Goal: Information Seeking & Learning: Learn about a topic

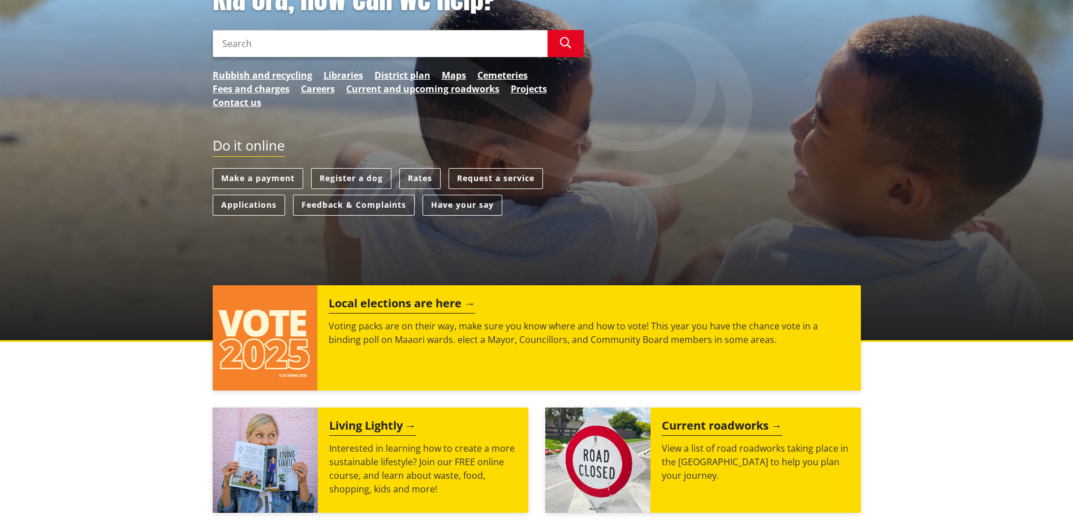
scroll to position [339, 0]
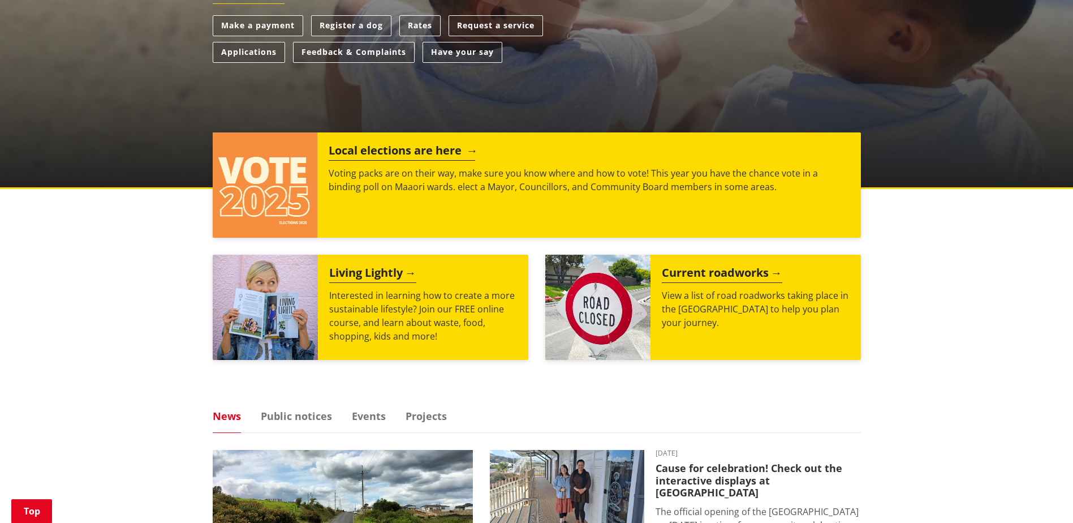
click at [437, 146] on h2 "Local elections are here" at bounding box center [402, 152] width 146 height 17
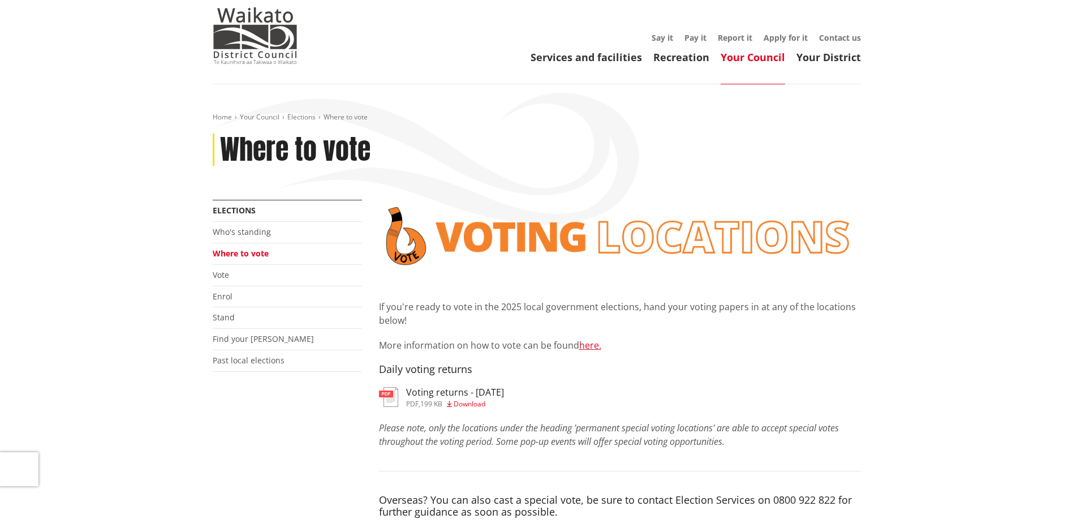
scroll to position [57, 0]
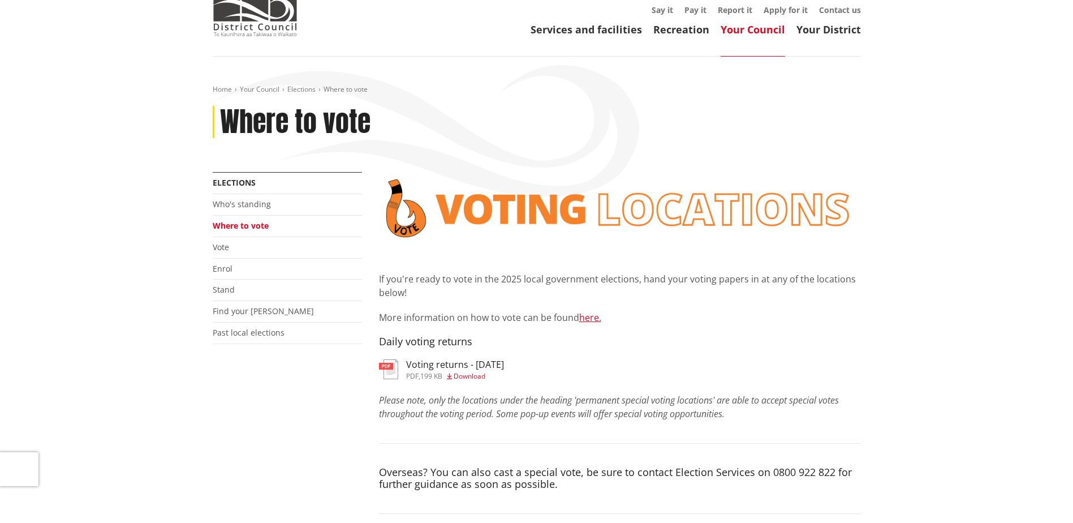
click at [451, 365] on h3 "Voting returns - 30/9/2025" at bounding box center [455, 364] width 98 height 11
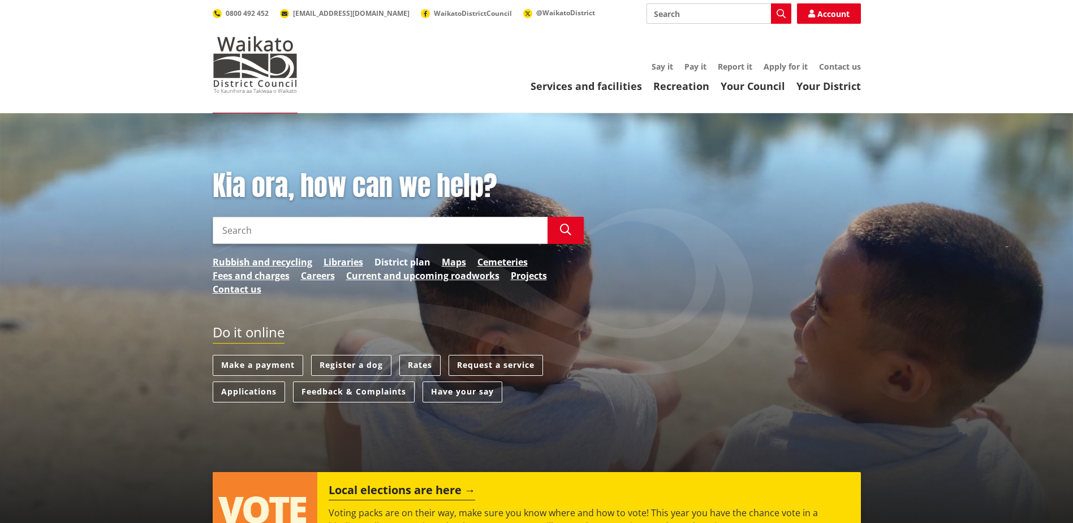
click at [413, 261] on link "District plan" at bounding box center [402, 262] width 56 height 14
click at [281, 226] on input "Search" at bounding box center [380, 230] width 335 height 27
type input "long term plan"
click at [560, 234] on icon "button" at bounding box center [565, 229] width 11 height 11
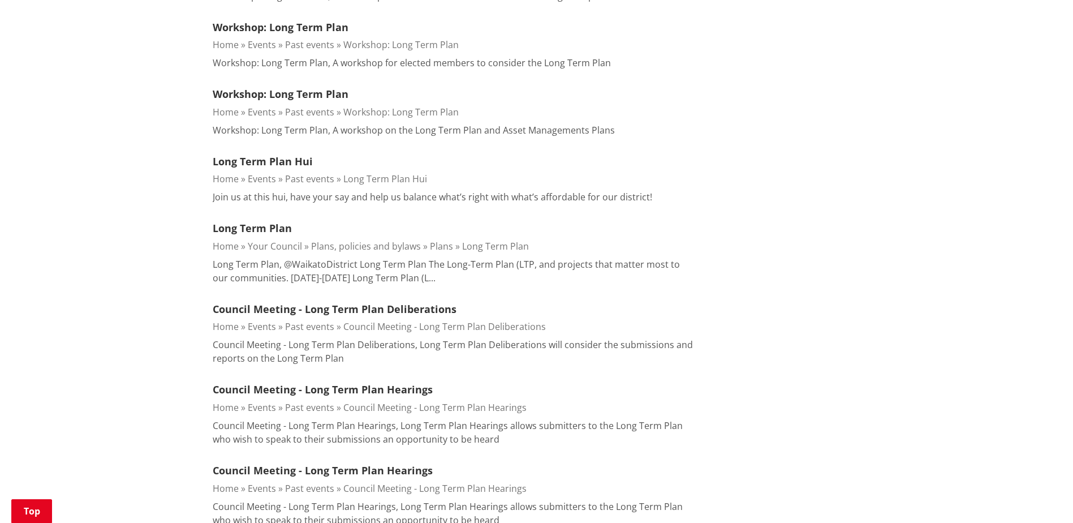
scroll to position [452, 0]
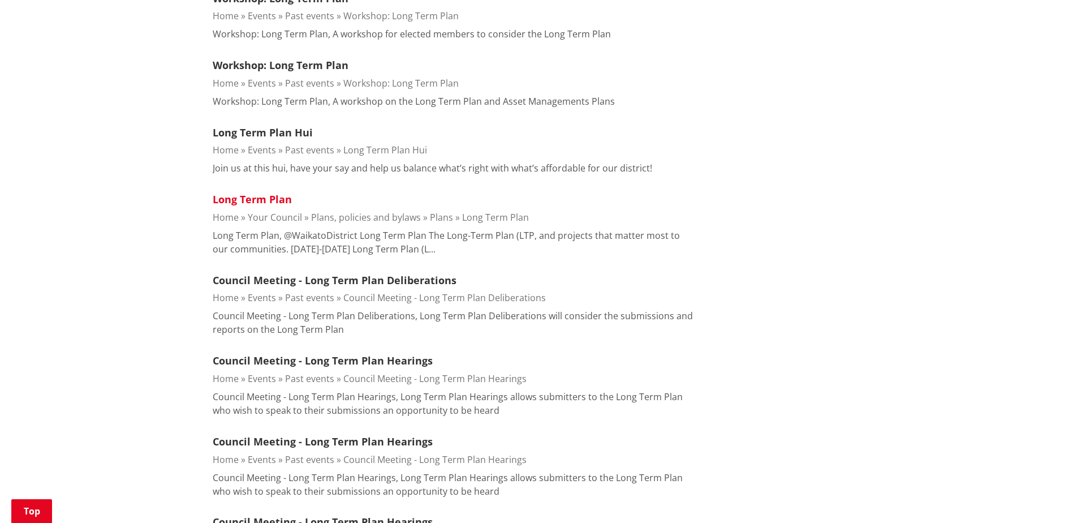
click at [273, 196] on link "Long Term Plan" at bounding box center [252, 199] width 79 height 14
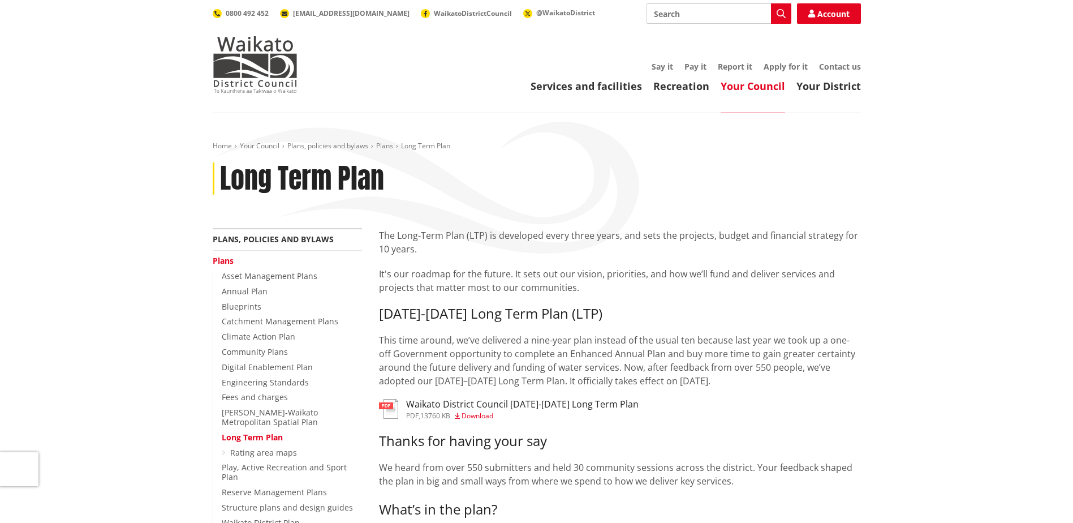
click at [462, 404] on h3 "Waikato District Council [DATE]-[DATE] Long Term Plan" at bounding box center [522, 404] width 232 height 11
